Goal: Information Seeking & Learning: Check status

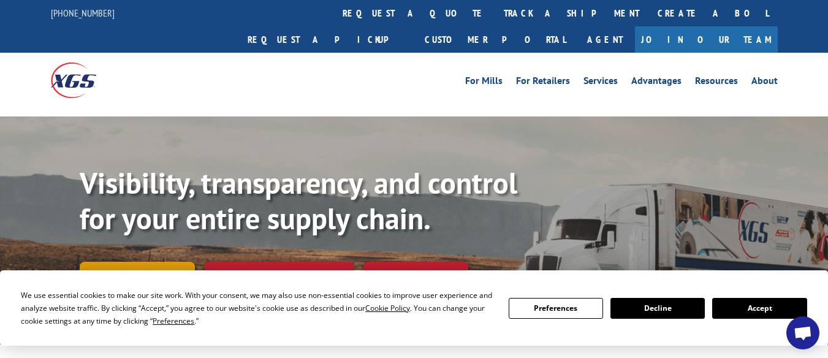
click at [127, 262] on link "Track shipment" at bounding box center [137, 275] width 115 height 26
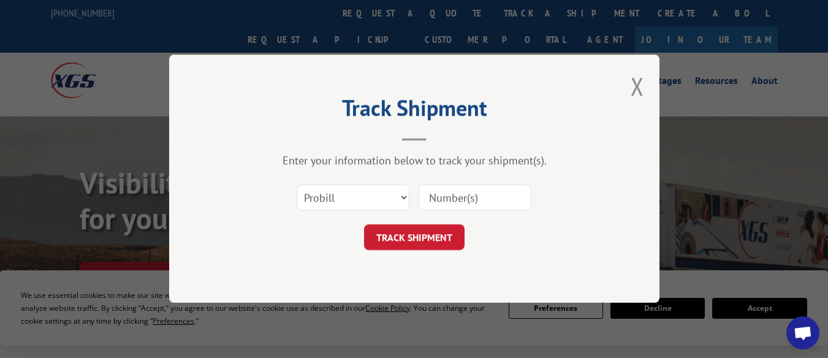
click at [460, 200] on input at bounding box center [475, 198] width 113 height 26
paste input "17563417"
type input "17563417"
click at [411, 244] on button "TRACK SHIPMENT" at bounding box center [414, 238] width 101 height 26
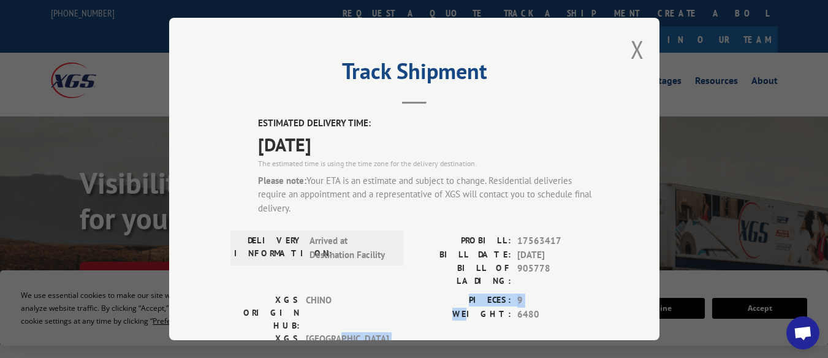
drag, startPoint x: 356, startPoint y: 303, endPoint x: 495, endPoint y: 317, distance: 139.2
click at [495, 317] on div "XGS ORIGIN HUB: CHINO XGS DESTINATION HUB: [GEOGRAPHIC_DATA] PIECES: 9 WEIGHT: …" at bounding box center [414, 335] width 368 height 83
click at [635, 323] on div "Track Shipment ESTIMATED DELIVERY TIME: [DATE] The estimated time is using the …" at bounding box center [414, 179] width 490 height 322
click at [634, 40] on button "Close modal" at bounding box center [637, 49] width 13 height 32
